Goal: Transaction & Acquisition: Purchase product/service

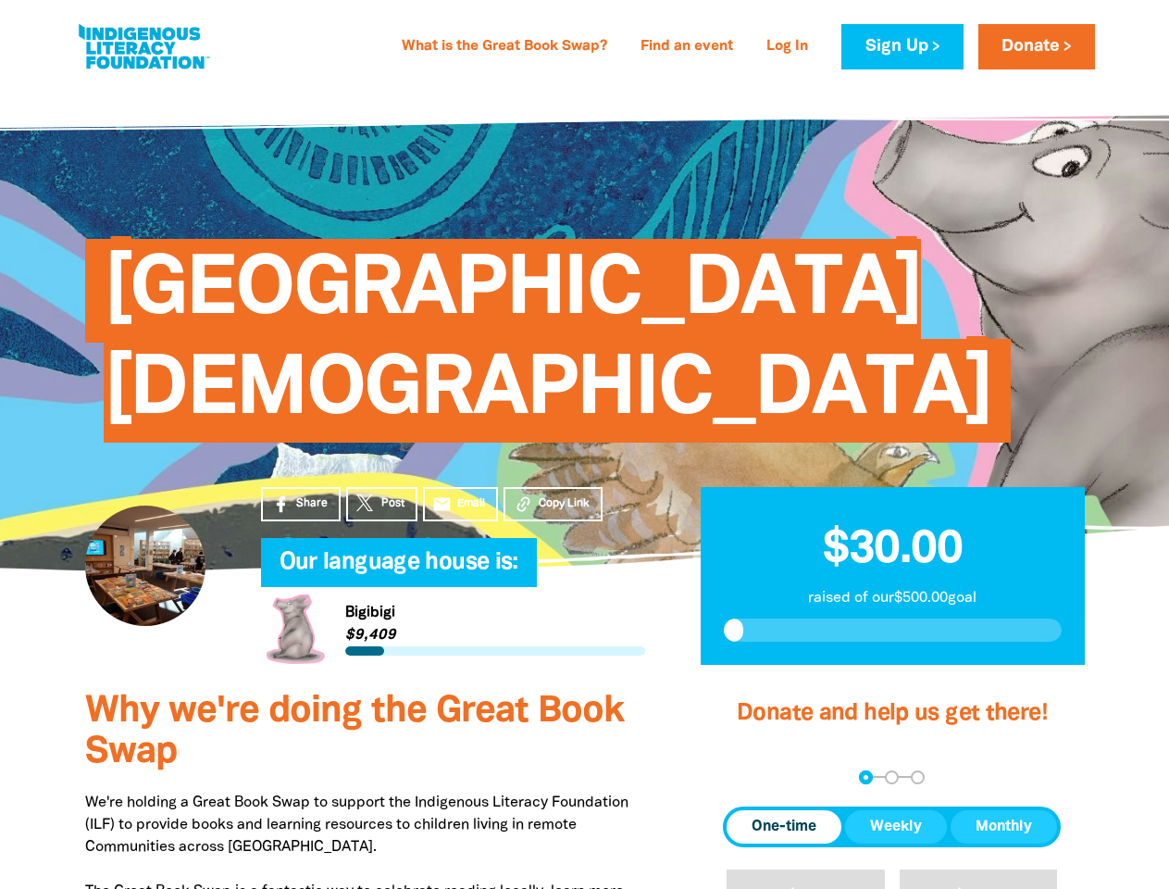
click at [584, 442] on span "[GEOGRAPHIC_DATA][DEMOGRAPHIC_DATA]" at bounding box center [548, 348] width 889 height 190
click at [553, 503] on span "Copy Link" at bounding box center [564, 503] width 51 height 17
click at [748, 777] on div "arrow_back Back Step 1 Step 2 Step 3" at bounding box center [892, 777] width 338 height 14
click at [865, 777] on div "Navigate to step 1 of 3 to enter your donation amount" at bounding box center [866, 777] width 5 height 5
click at [784, 826] on span "One-time" at bounding box center [784, 826] width 65 height 22
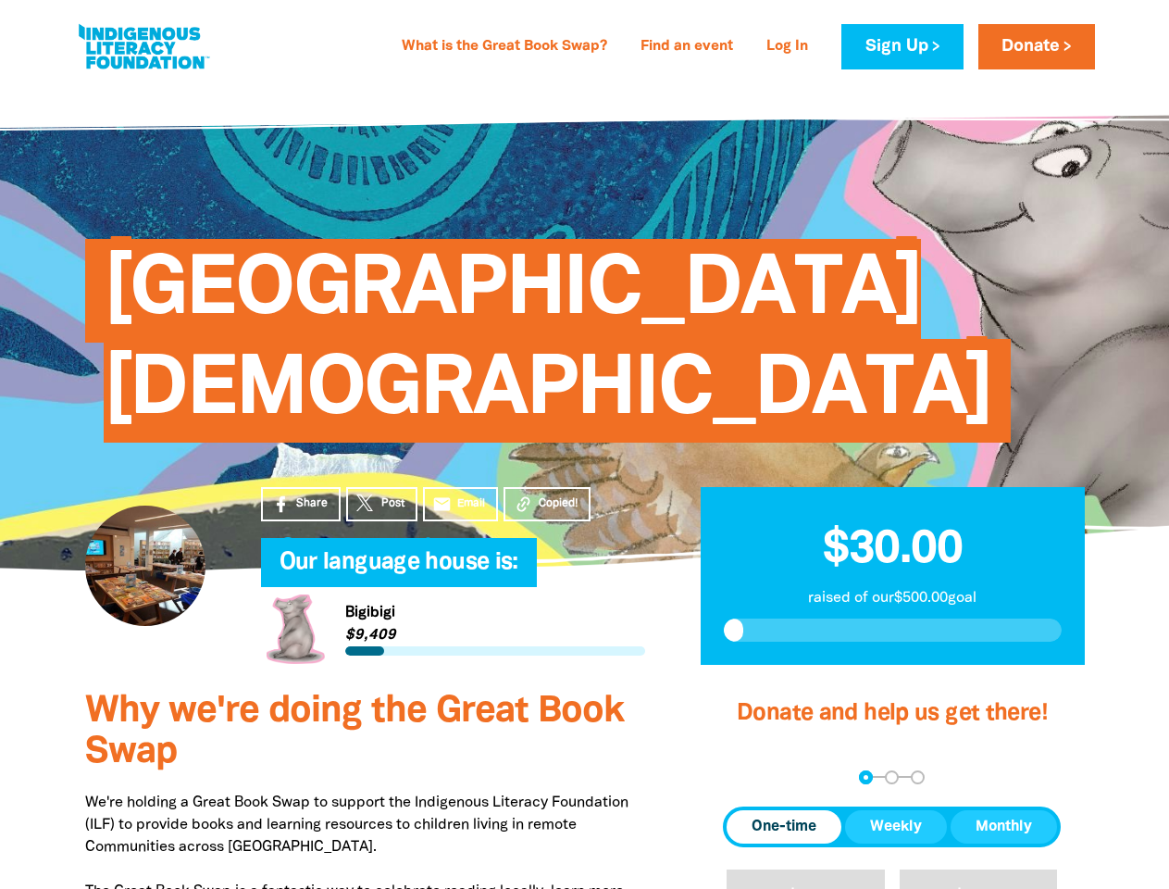
click at [896, 826] on span "Weekly" at bounding box center [896, 826] width 52 height 22
